Goal: Check status: Check status

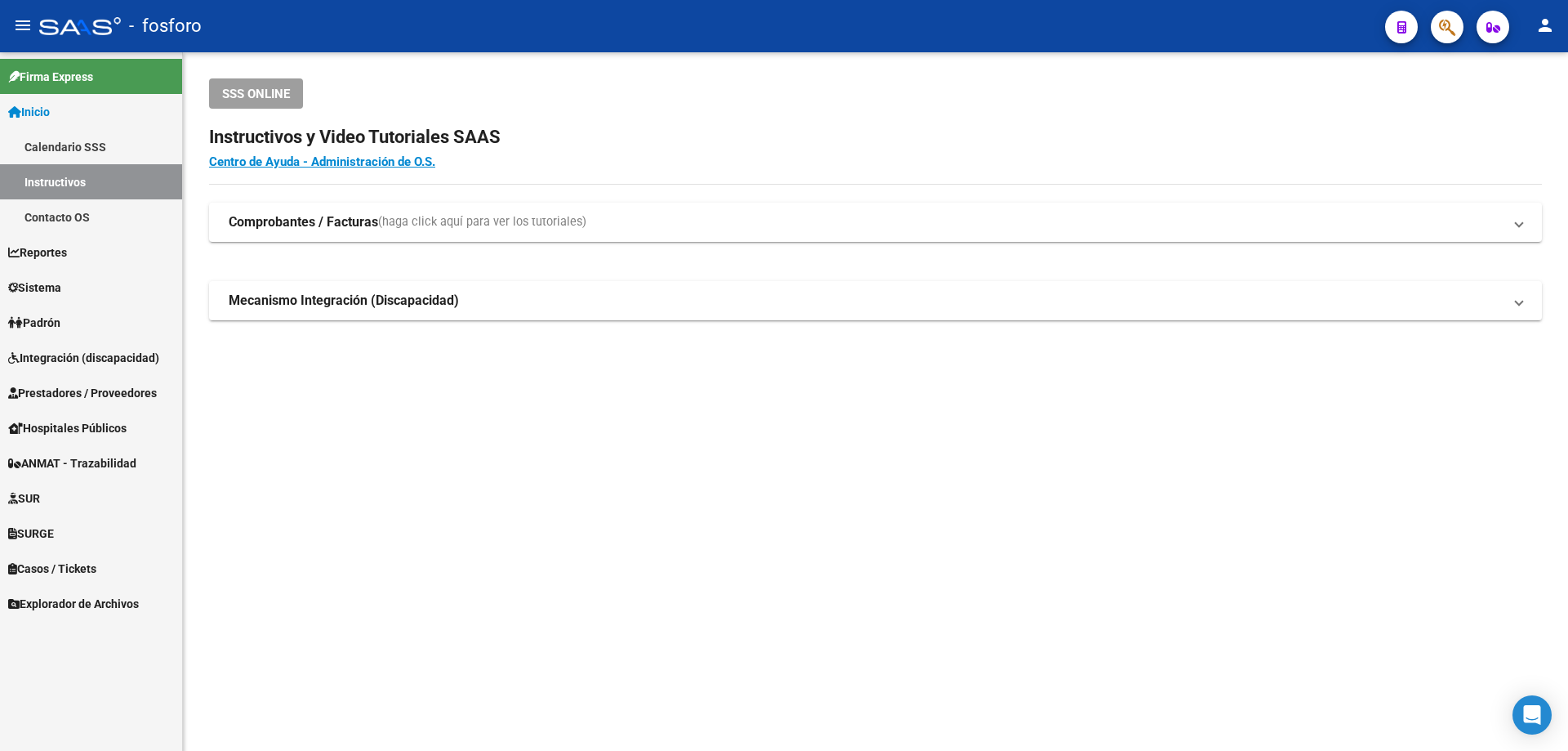
click at [96, 373] on link "Integración (discapacidad)" at bounding box center [91, 358] width 182 height 35
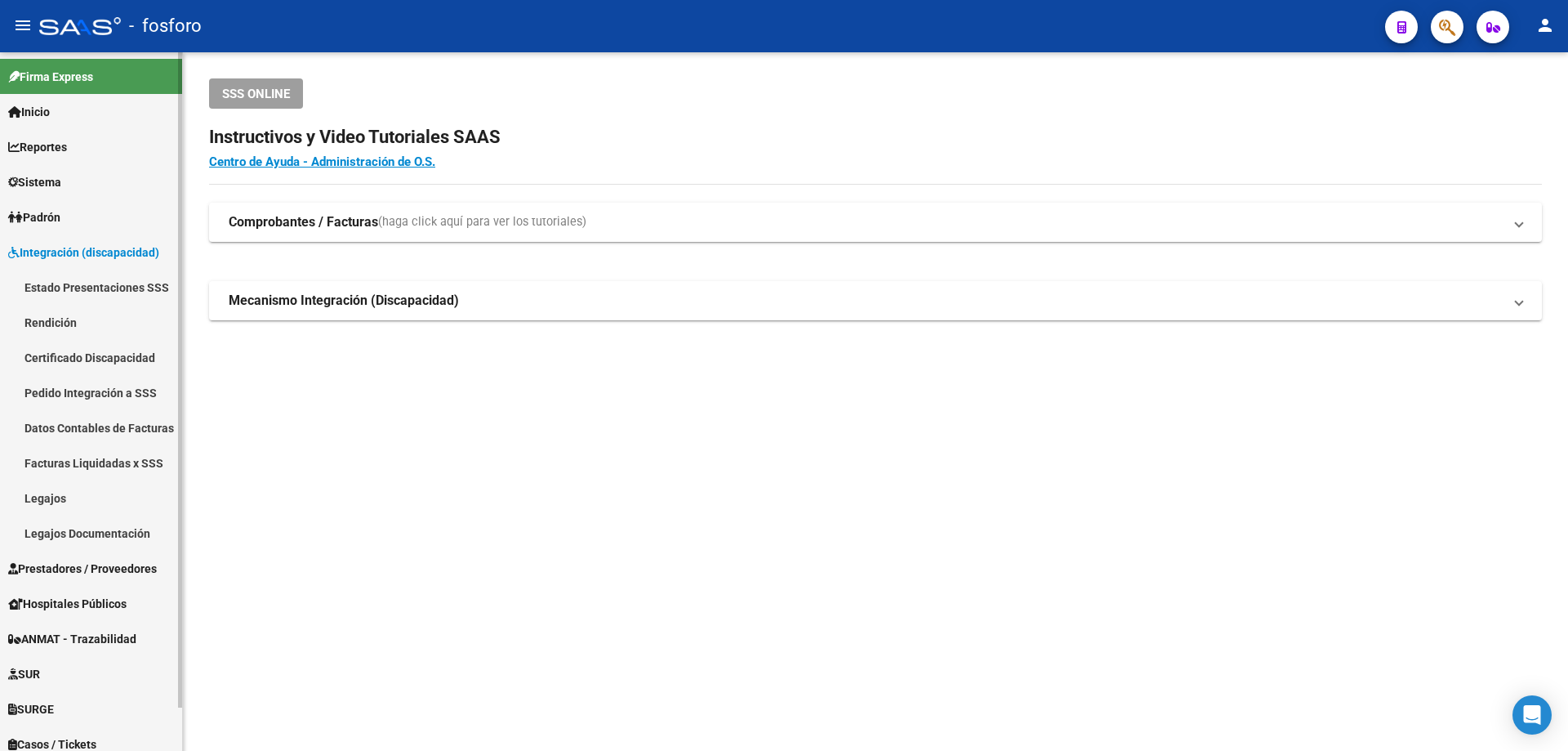
click at [114, 296] on link "Estado Presentaciones SSS" at bounding box center [91, 288] width 182 height 35
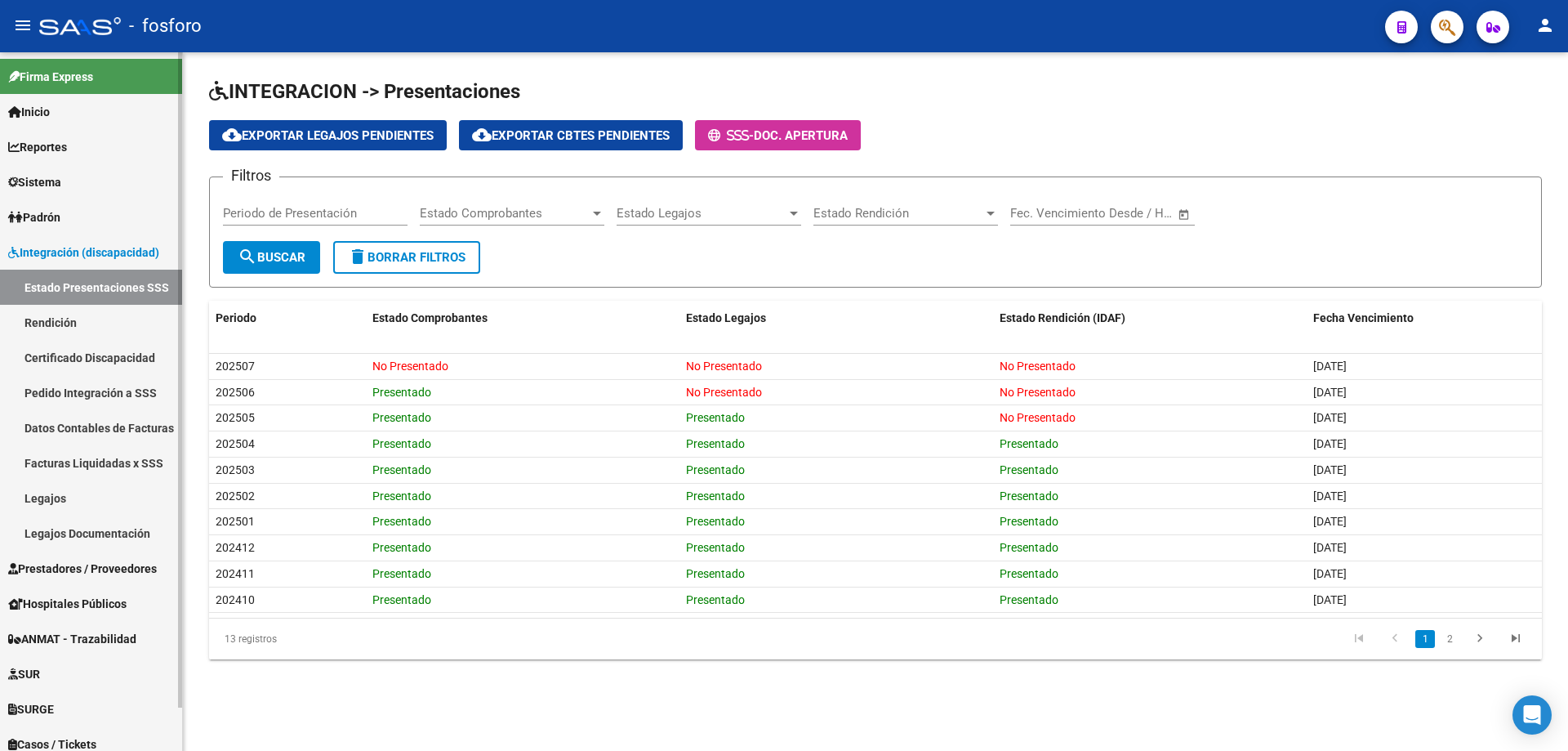
click at [98, 253] on span "Integración (discapacidad)" at bounding box center [83, 252] width 151 height 18
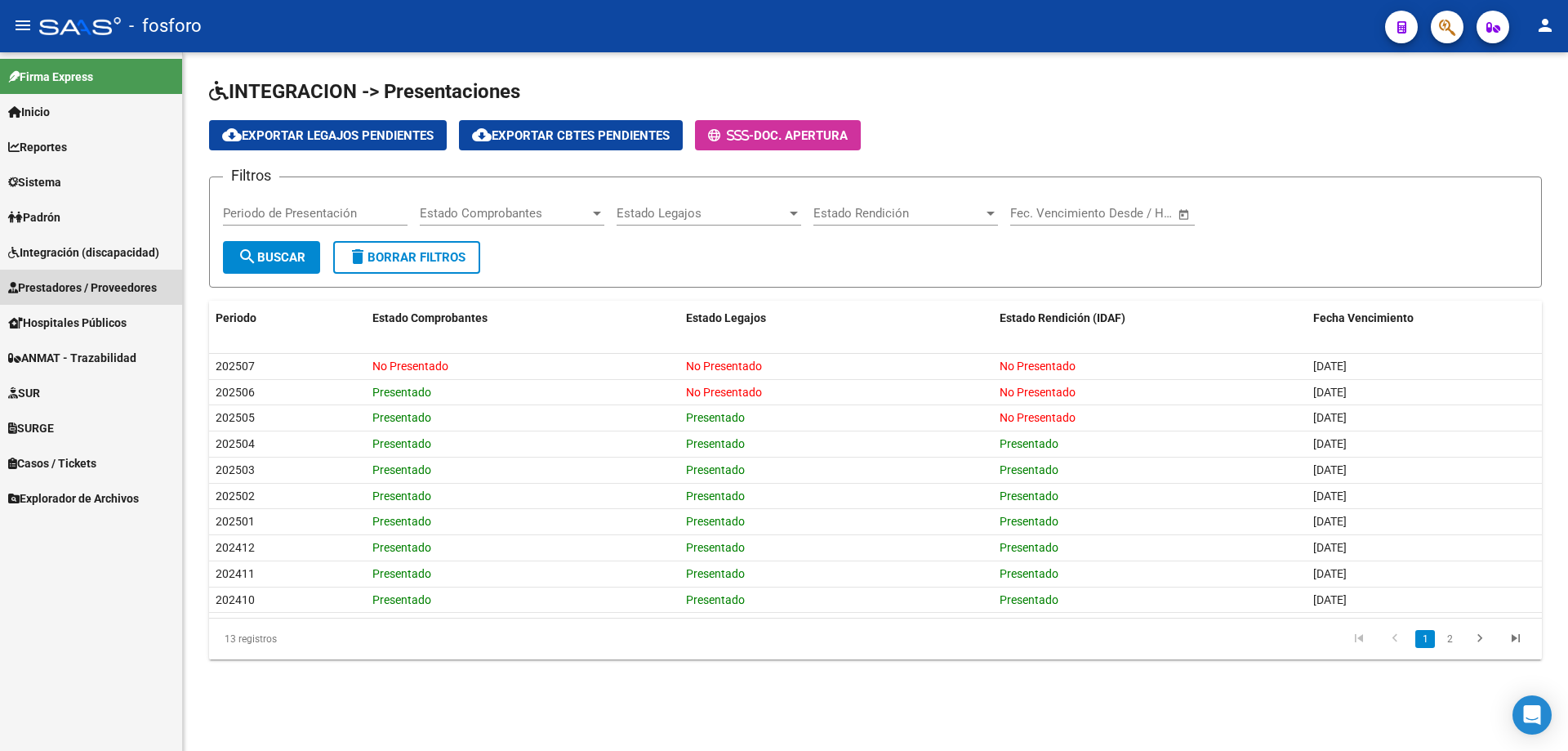
click at [90, 279] on span "Prestadores / Proveedores" at bounding box center [82, 288] width 149 height 18
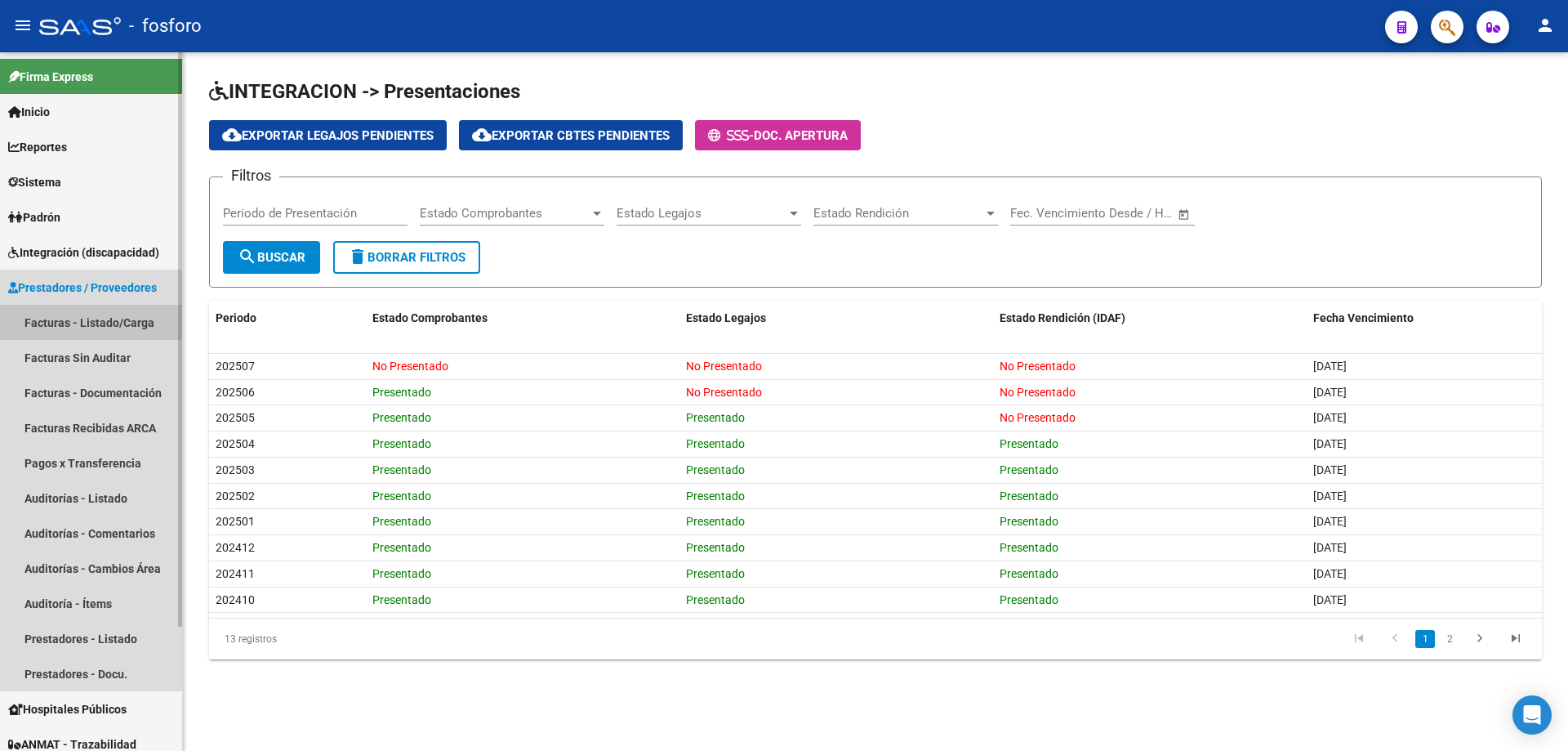
click at [77, 316] on link "Facturas - Listado/Carga" at bounding box center [91, 323] width 182 height 35
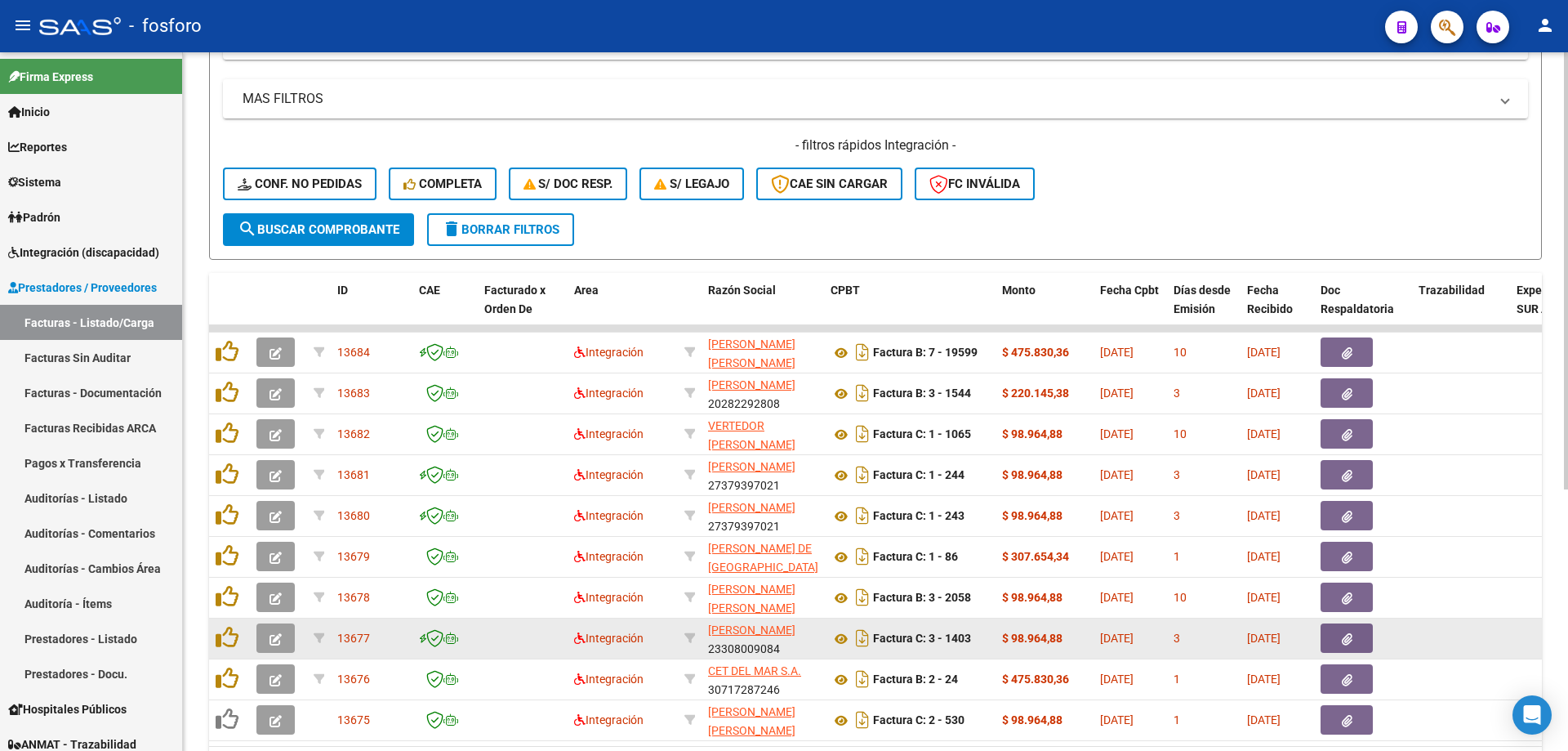
scroll to position [409, 0]
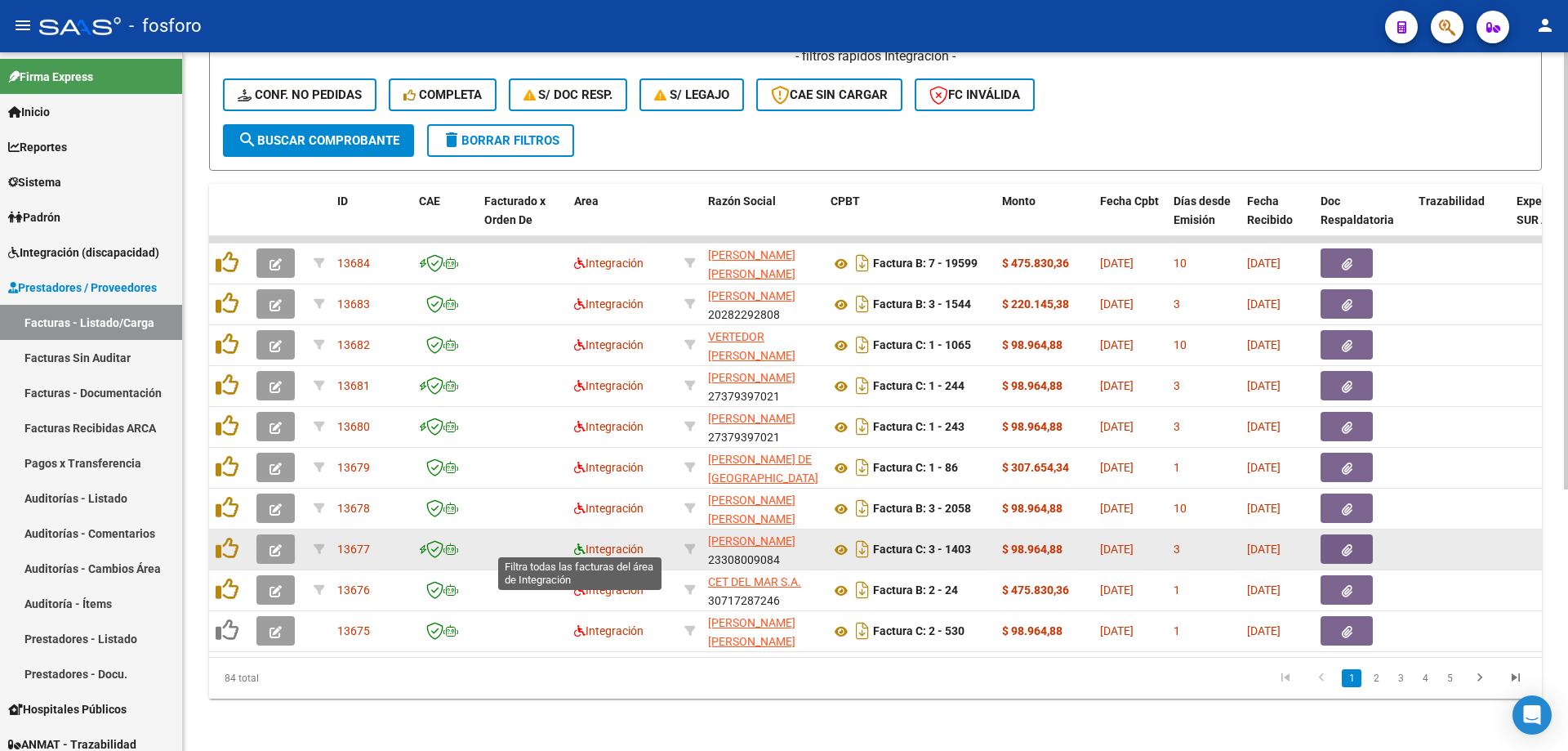
click at [580, 546] on icon at bounding box center [579, 549] width 11 height 11
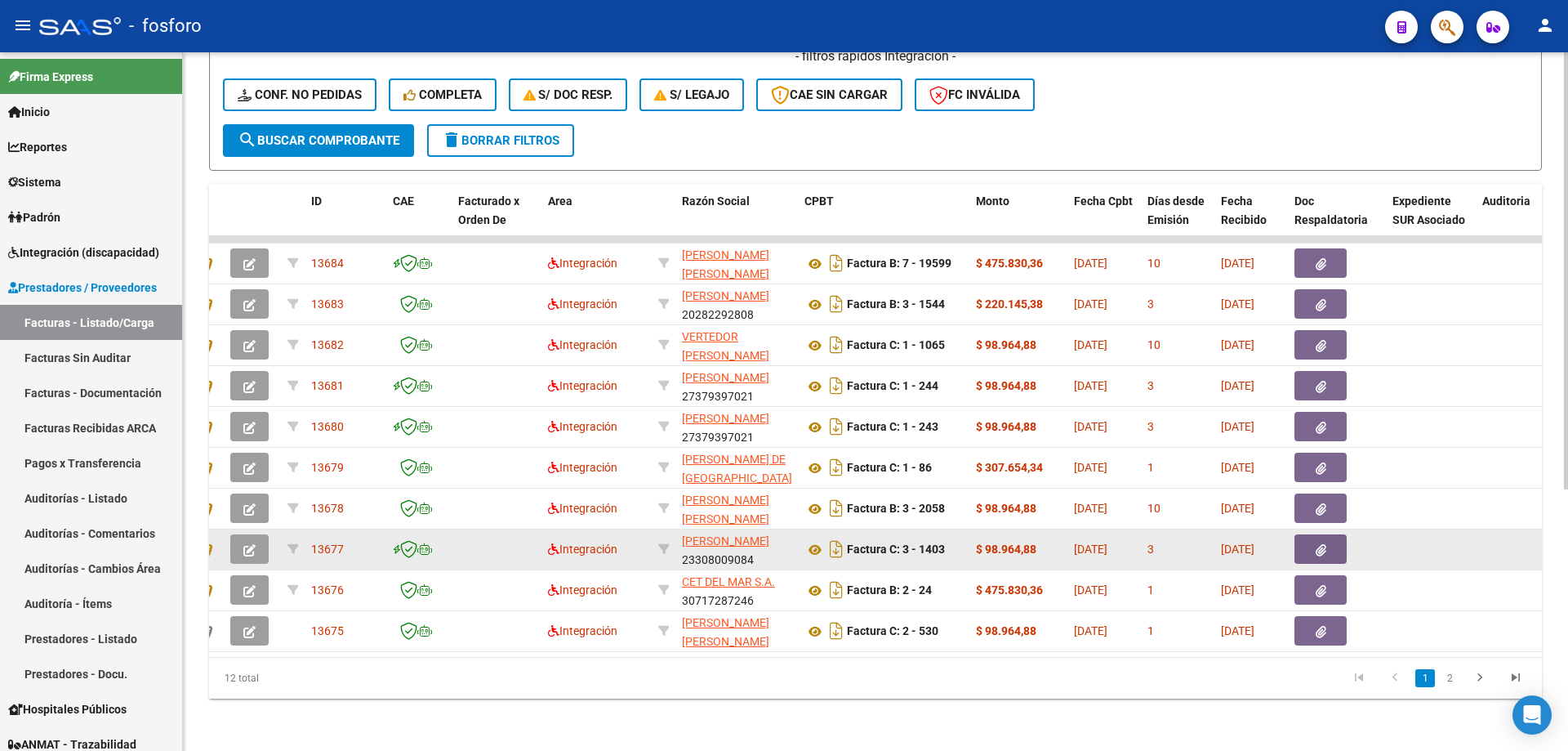
scroll to position [0, 0]
